Goal: Information Seeking & Learning: Understand process/instructions

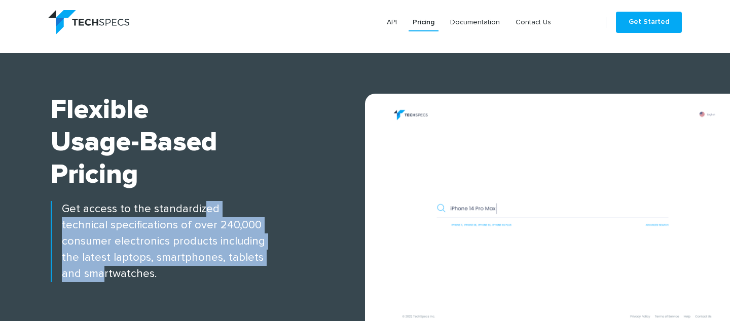
drag, startPoint x: 193, startPoint y: 205, endPoint x: 98, endPoint y: 270, distance: 114.9
click at [98, 270] on p "Get access to the standardized technical specifications of over 240,000 consume…" at bounding box center [208, 241] width 314 height 81
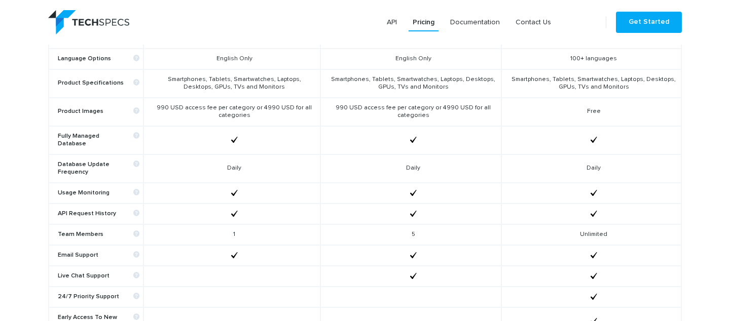
scroll to position [496, 0]
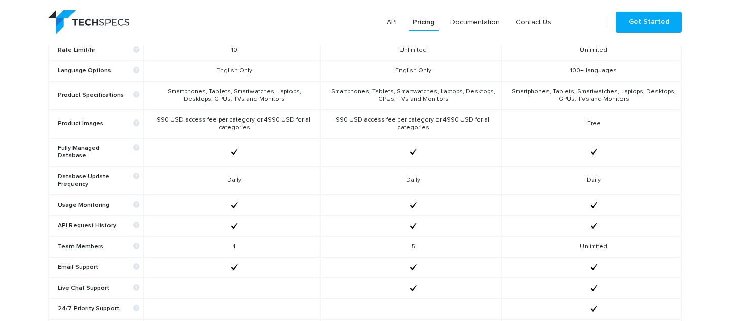
click at [373, 120] on td "990 USD access fee per category or 4990 USD for all categories" at bounding box center [410, 124] width 181 height 28
drag, startPoint x: 375, startPoint y: 118, endPoint x: 417, endPoint y: 125, distance: 42.7
click at [417, 125] on td "990 USD access fee per category or 4990 USD for all categories" at bounding box center [410, 124] width 181 height 28
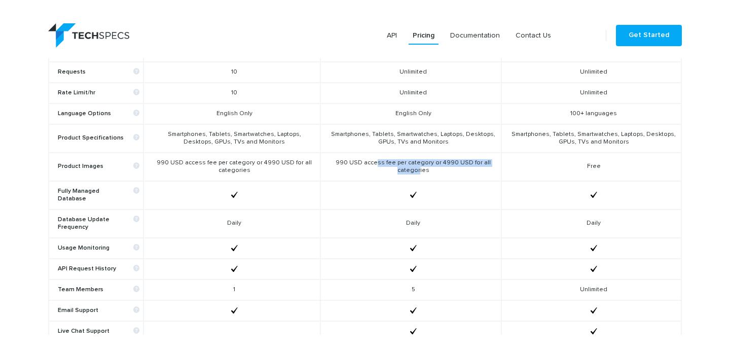
scroll to position [466, 0]
